Goal: Find specific page/section: Find specific page/section

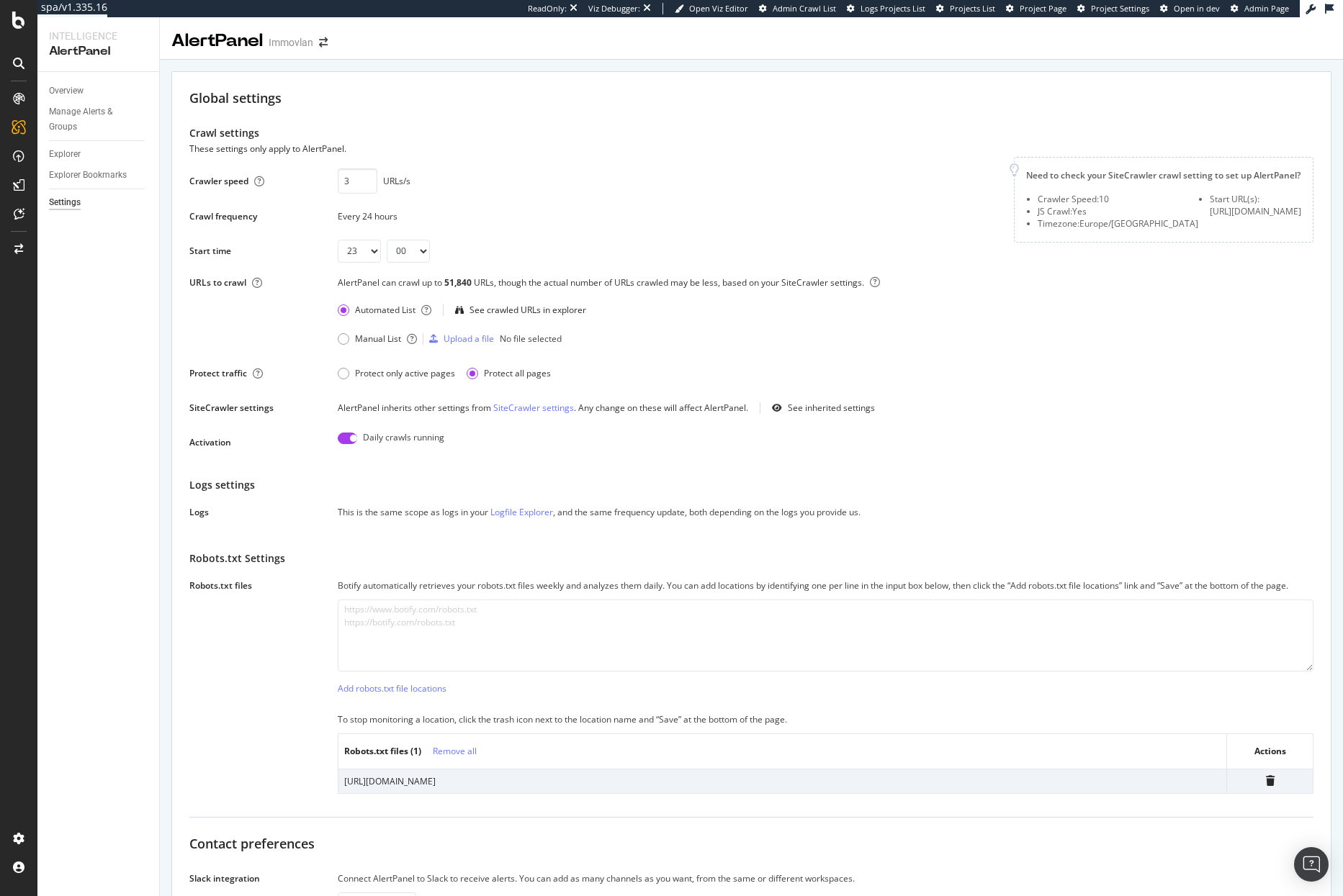
select select "23"
